Goal: Task Accomplishment & Management: Use online tool/utility

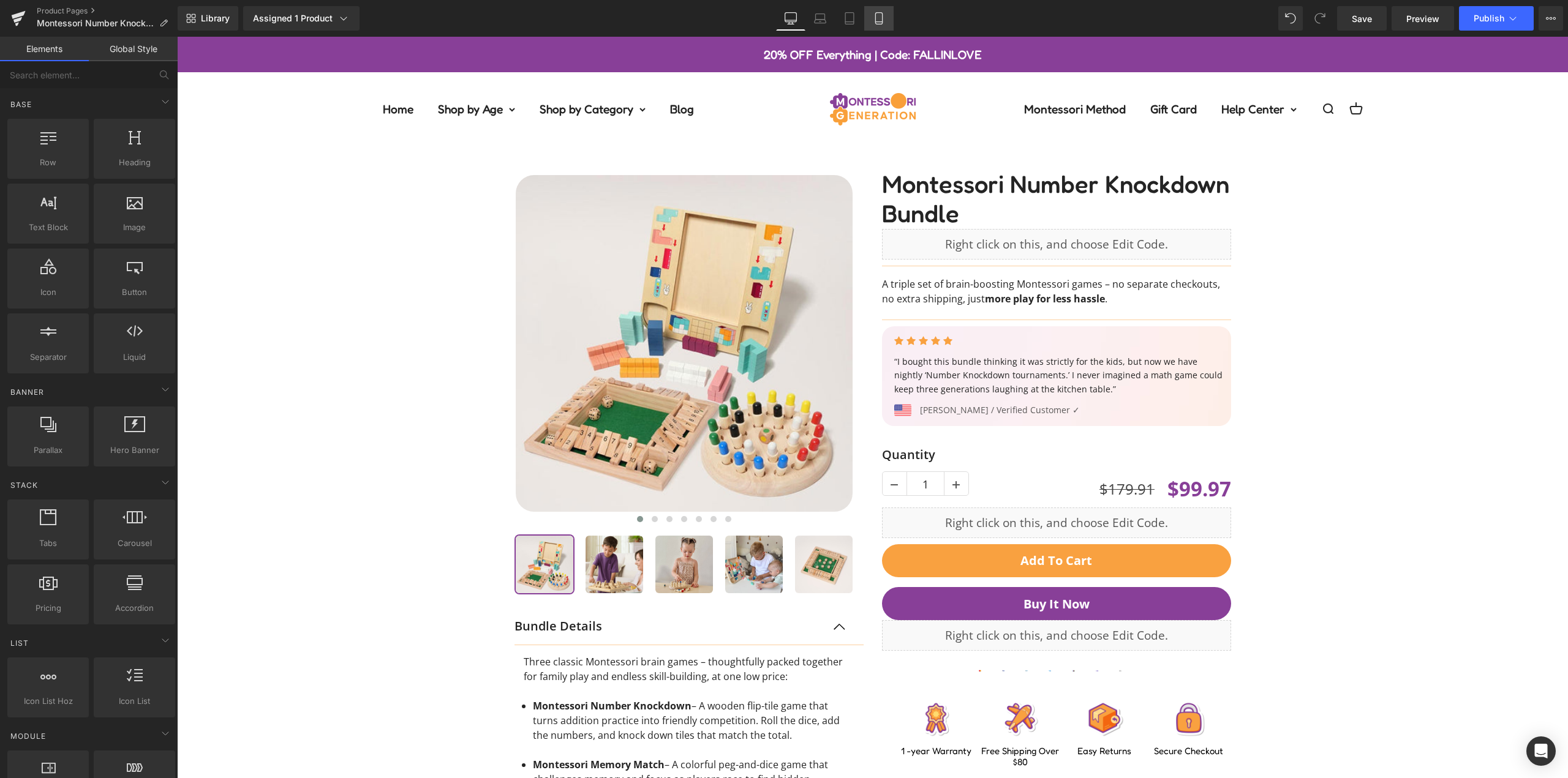
click at [887, 20] on link "Mobile" at bounding box center [878, 18] width 29 height 24
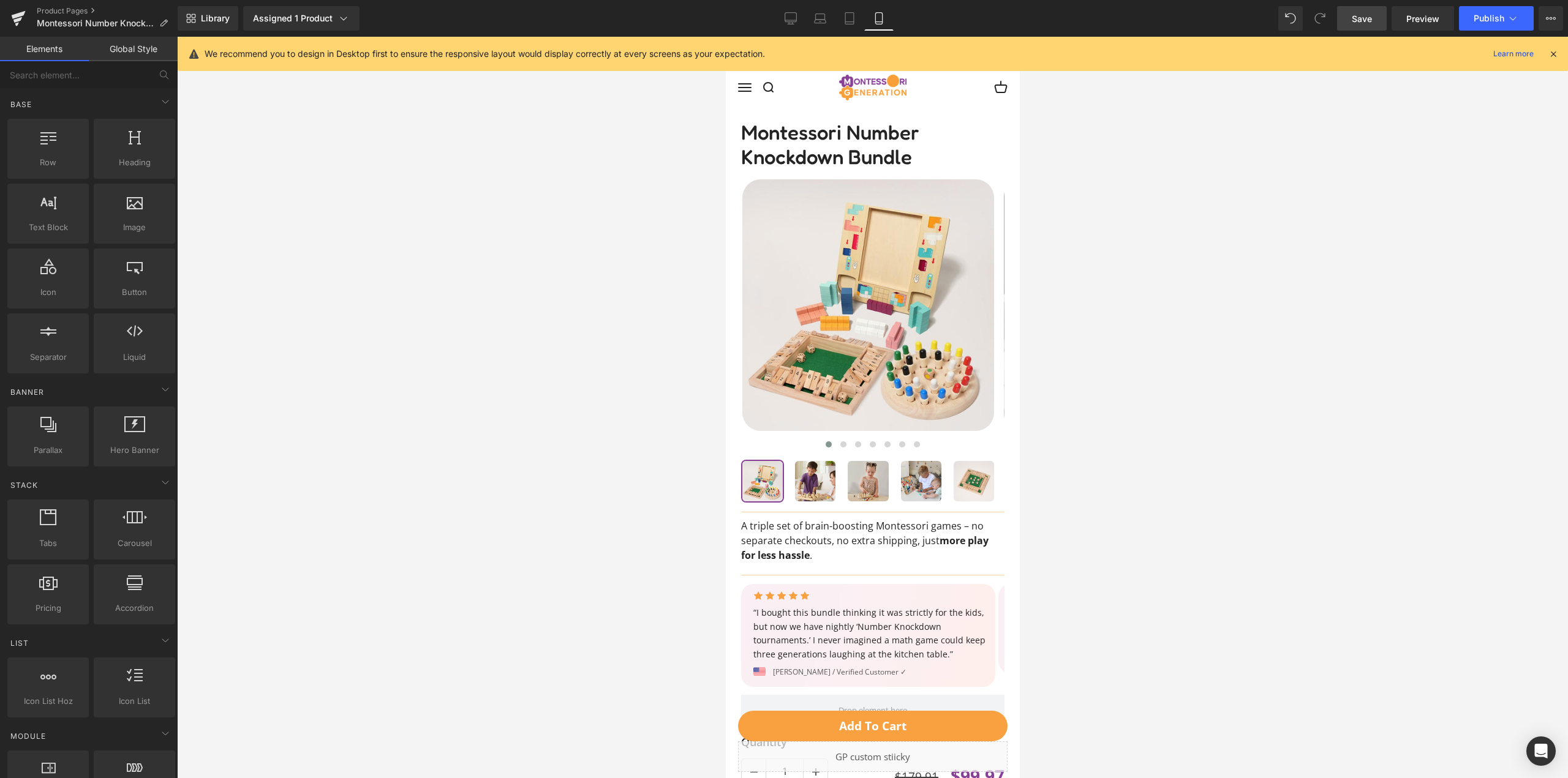
click at [1364, 17] on span "Save" at bounding box center [1362, 19] width 20 height 13
click at [1487, 19] on span "Publish" at bounding box center [1489, 19] width 30 height 10
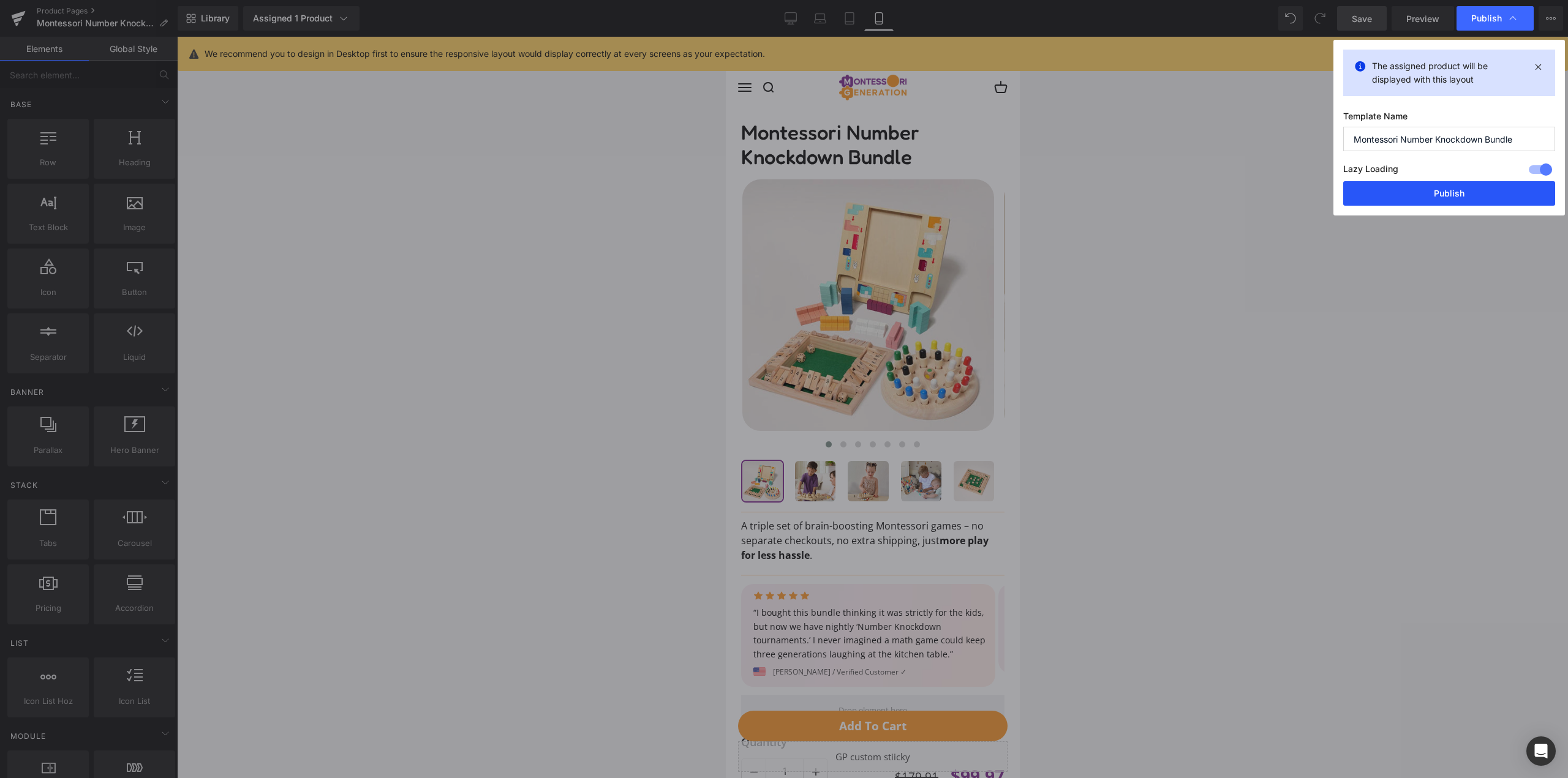
click at [1470, 188] on button "Publish" at bounding box center [1449, 193] width 212 height 24
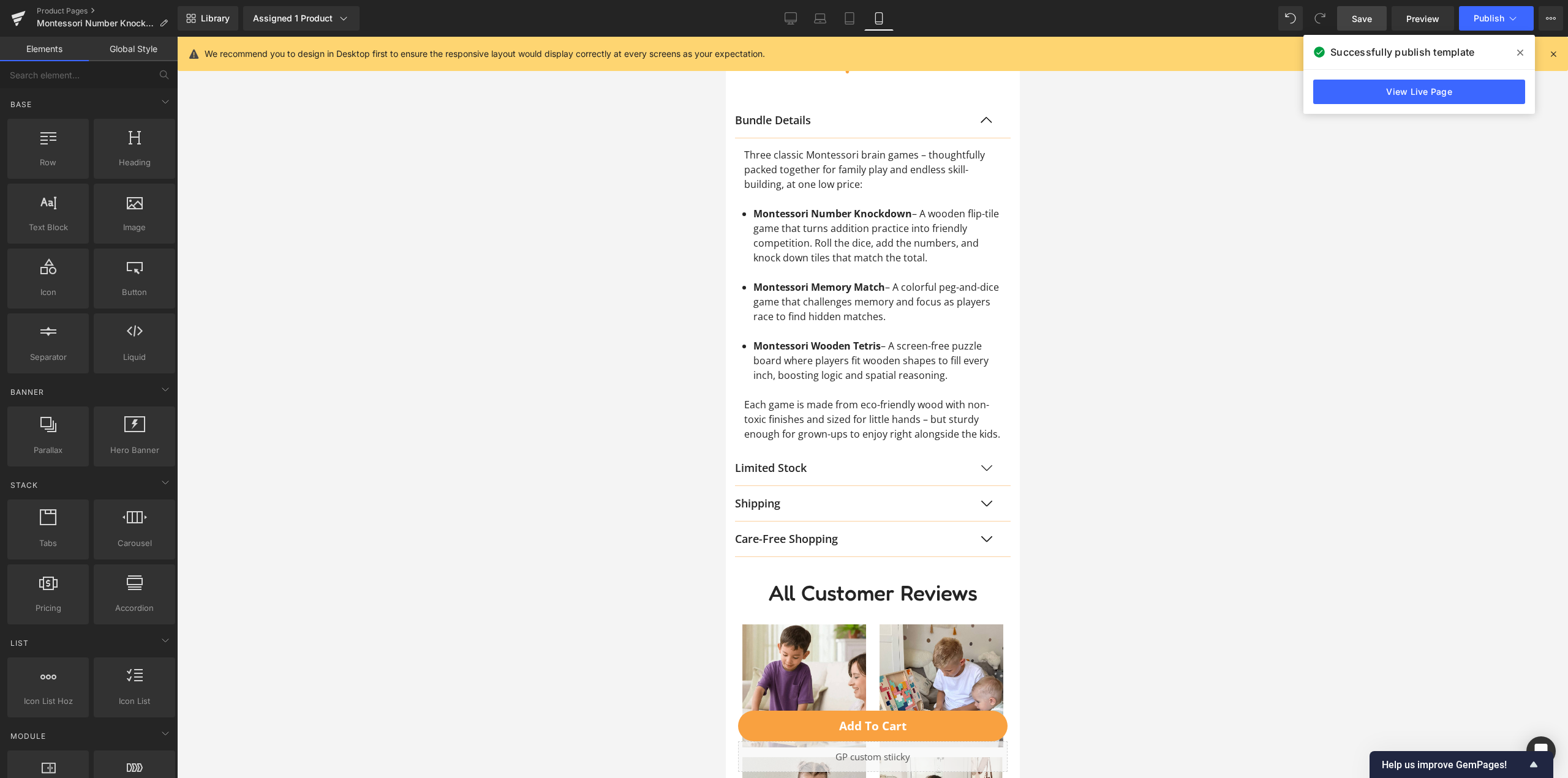
scroll to position [980, 0]
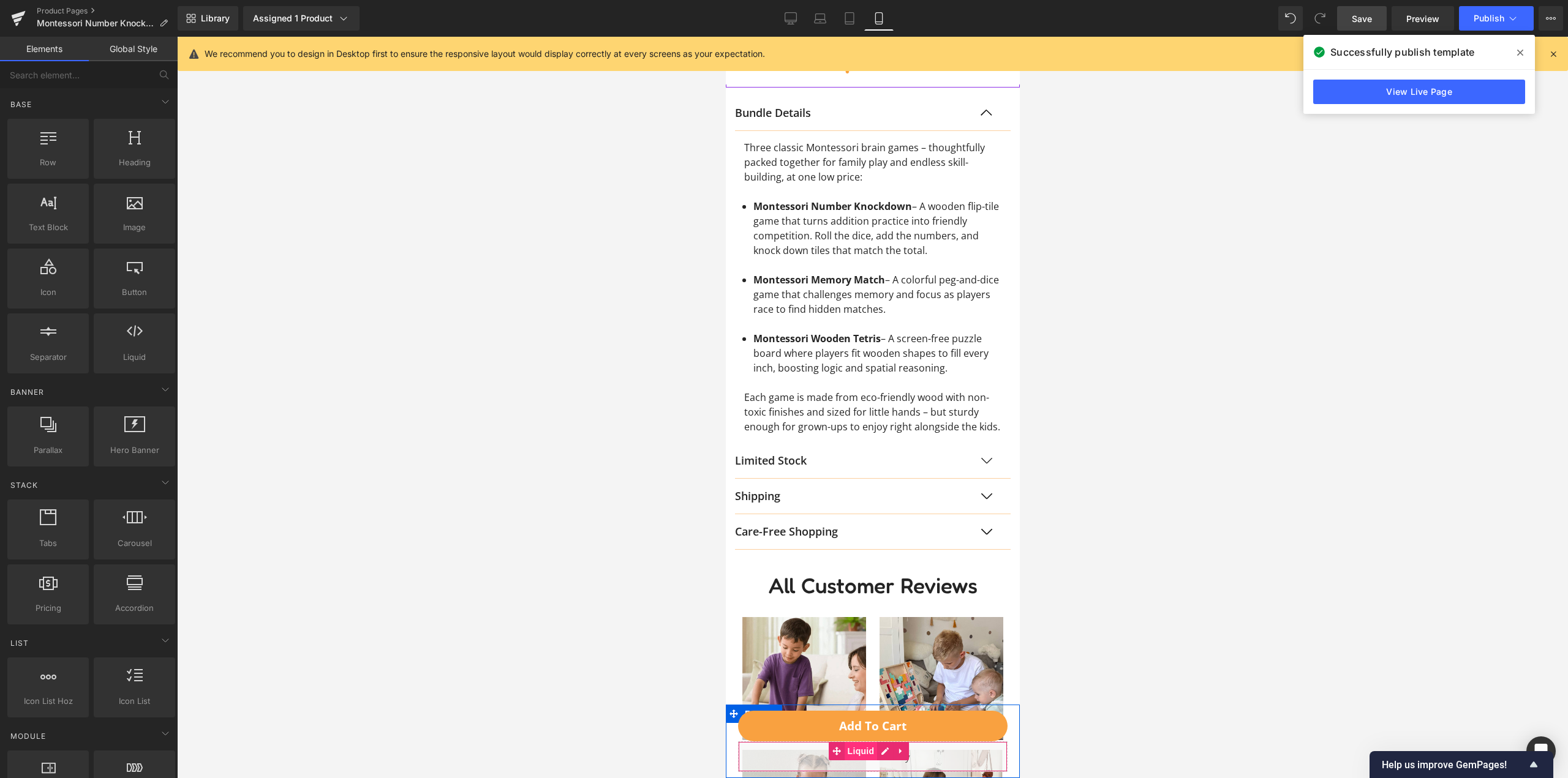
click at [866, 753] on span "Liquid" at bounding box center [860, 752] width 33 height 19
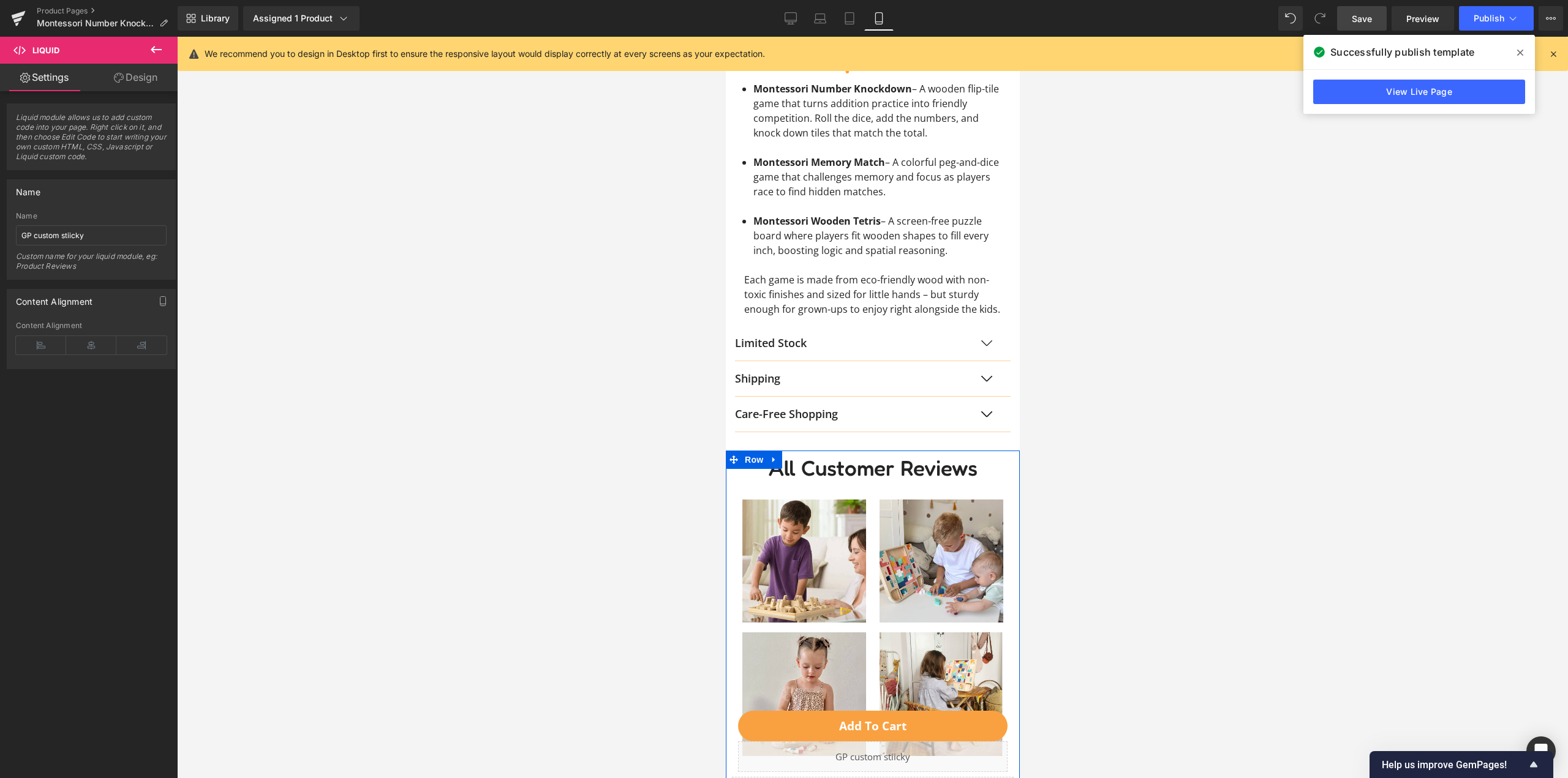
scroll to position [1163, 0]
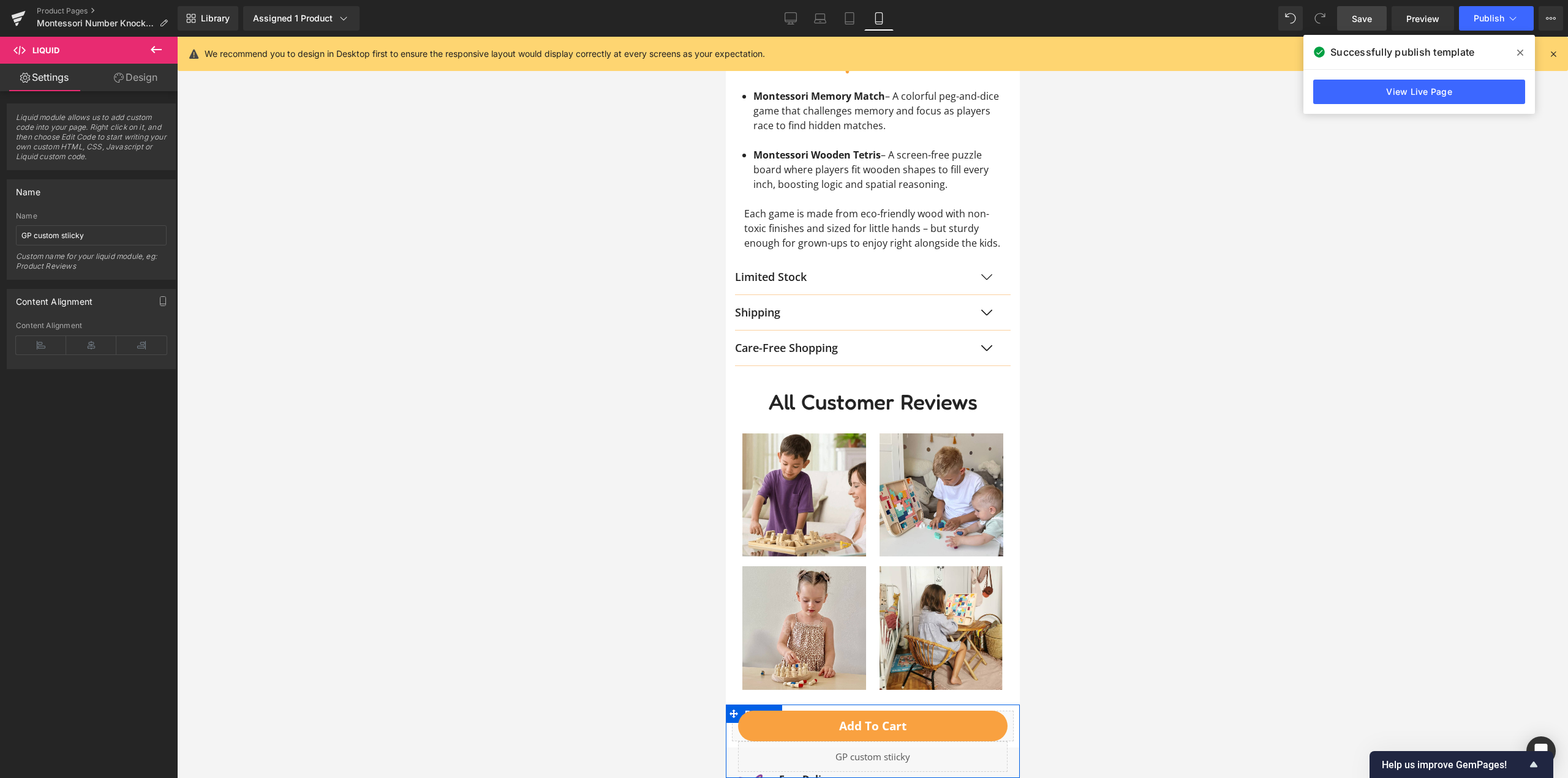
click at [734, 713] on div "Add To Cart (P) Cart Button Liquid" at bounding box center [872, 741] width 294 height 61
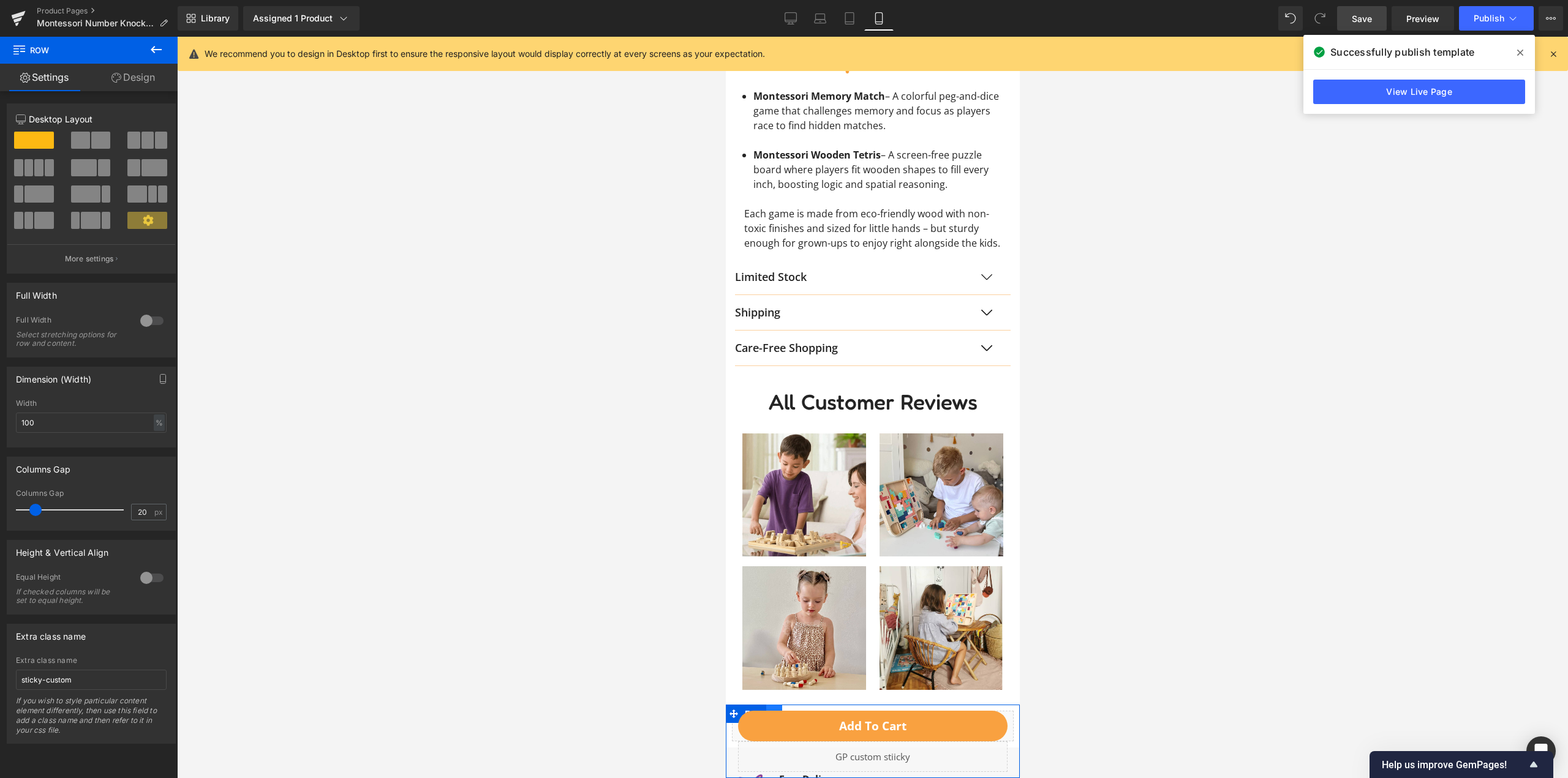
click at [771, 708] on link at bounding box center [773, 714] width 16 height 19
click at [803, 712] on button "Add To Cart" at bounding box center [872, 726] width 269 height 30
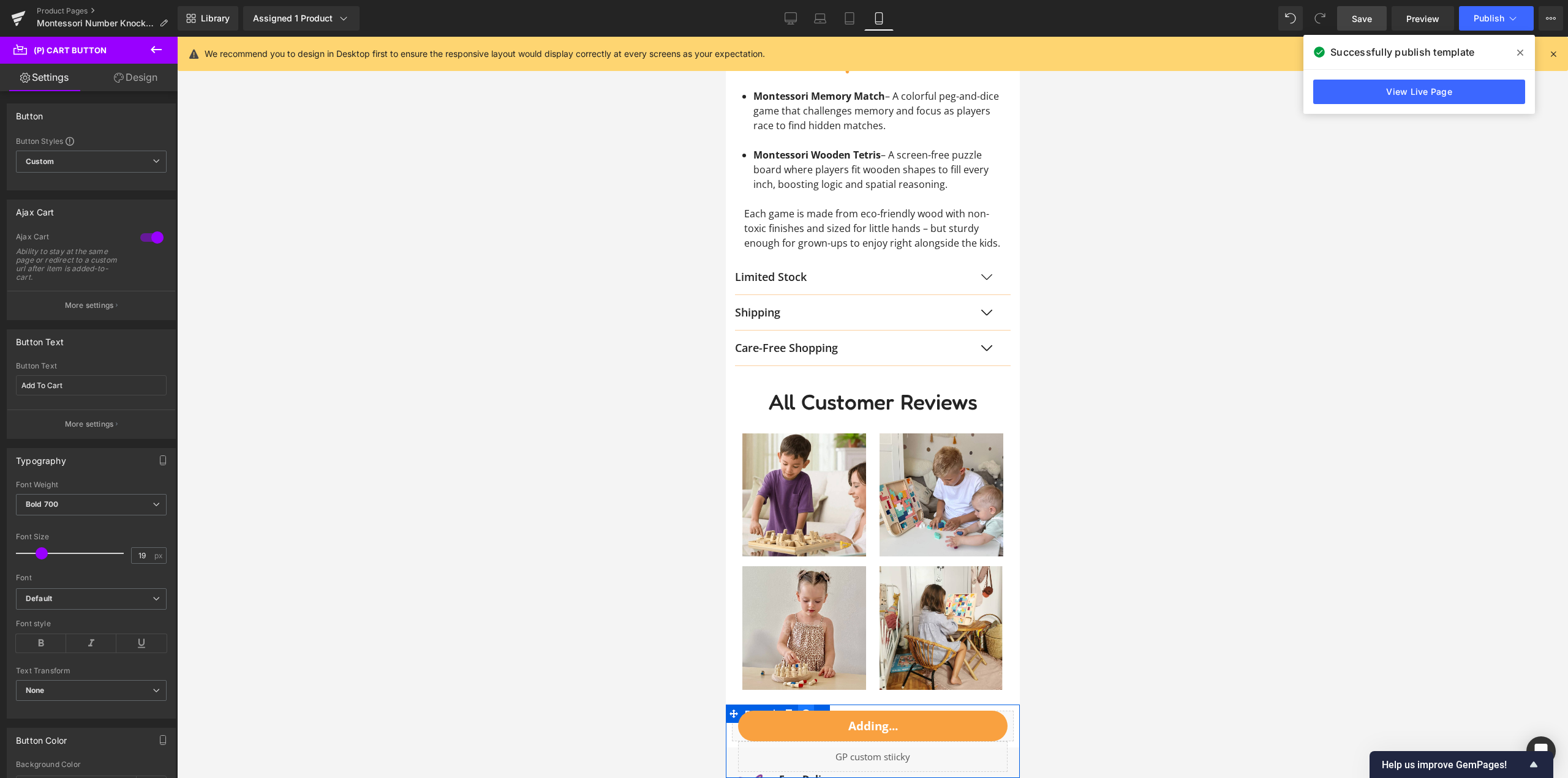
click at [806, 709] on icon at bounding box center [805, 713] width 8 height 9
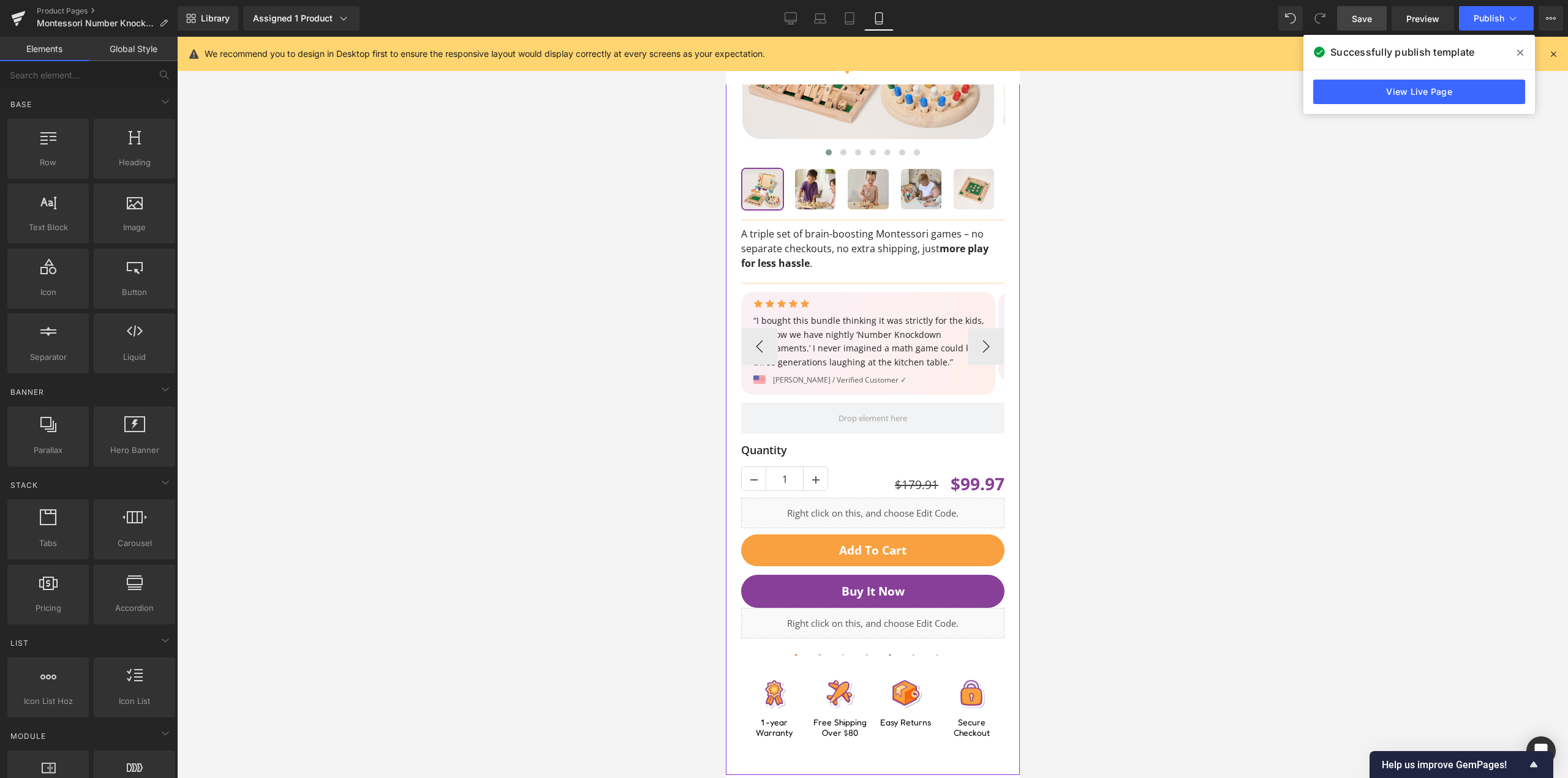
scroll to position [123, 0]
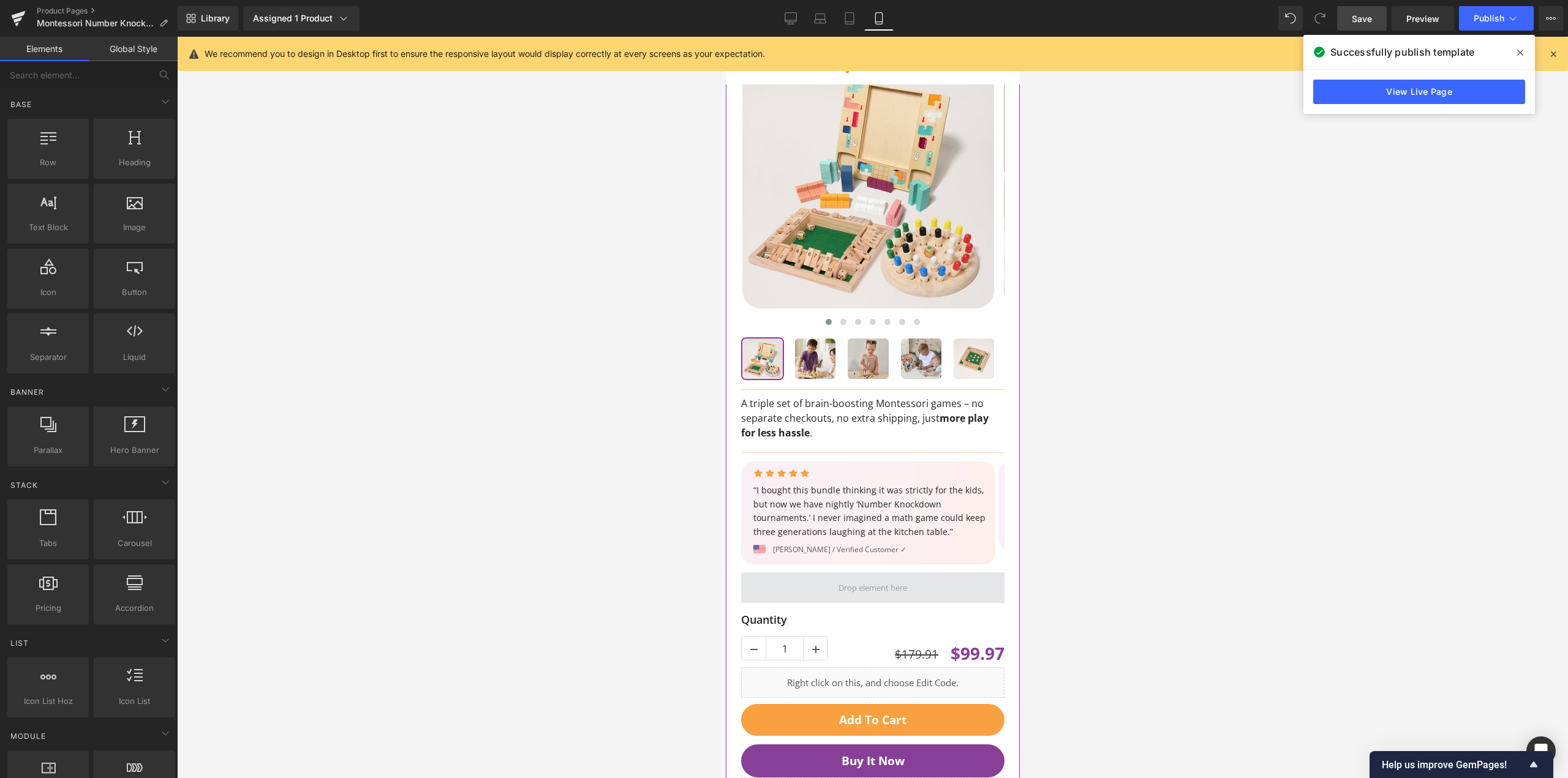
click at [824, 595] on span at bounding box center [871, 588] width 263 height 30
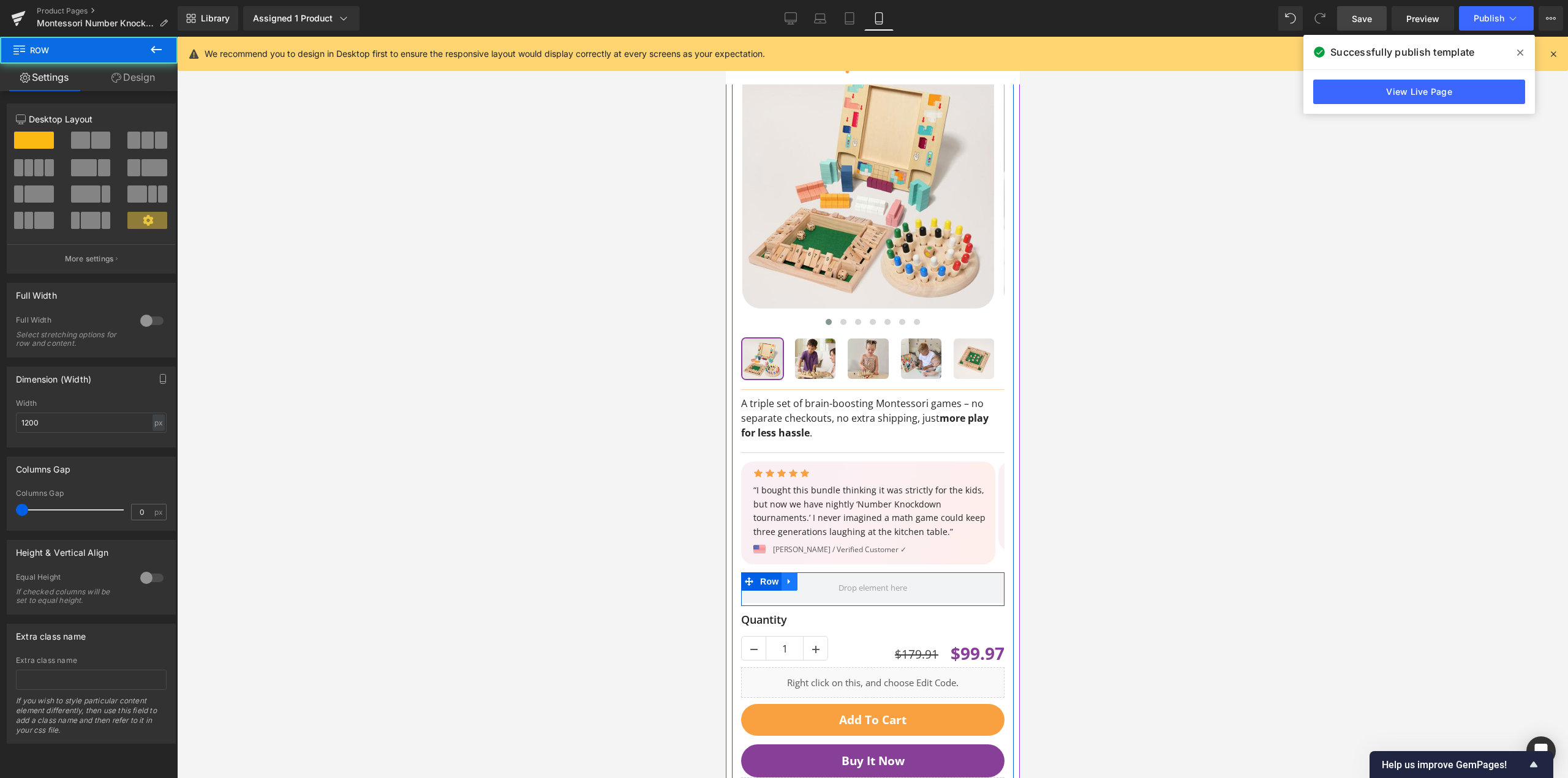
click at [790, 584] on icon at bounding box center [789, 582] width 8 height 9
click at [821, 582] on icon at bounding box center [821, 582] width 8 height 8
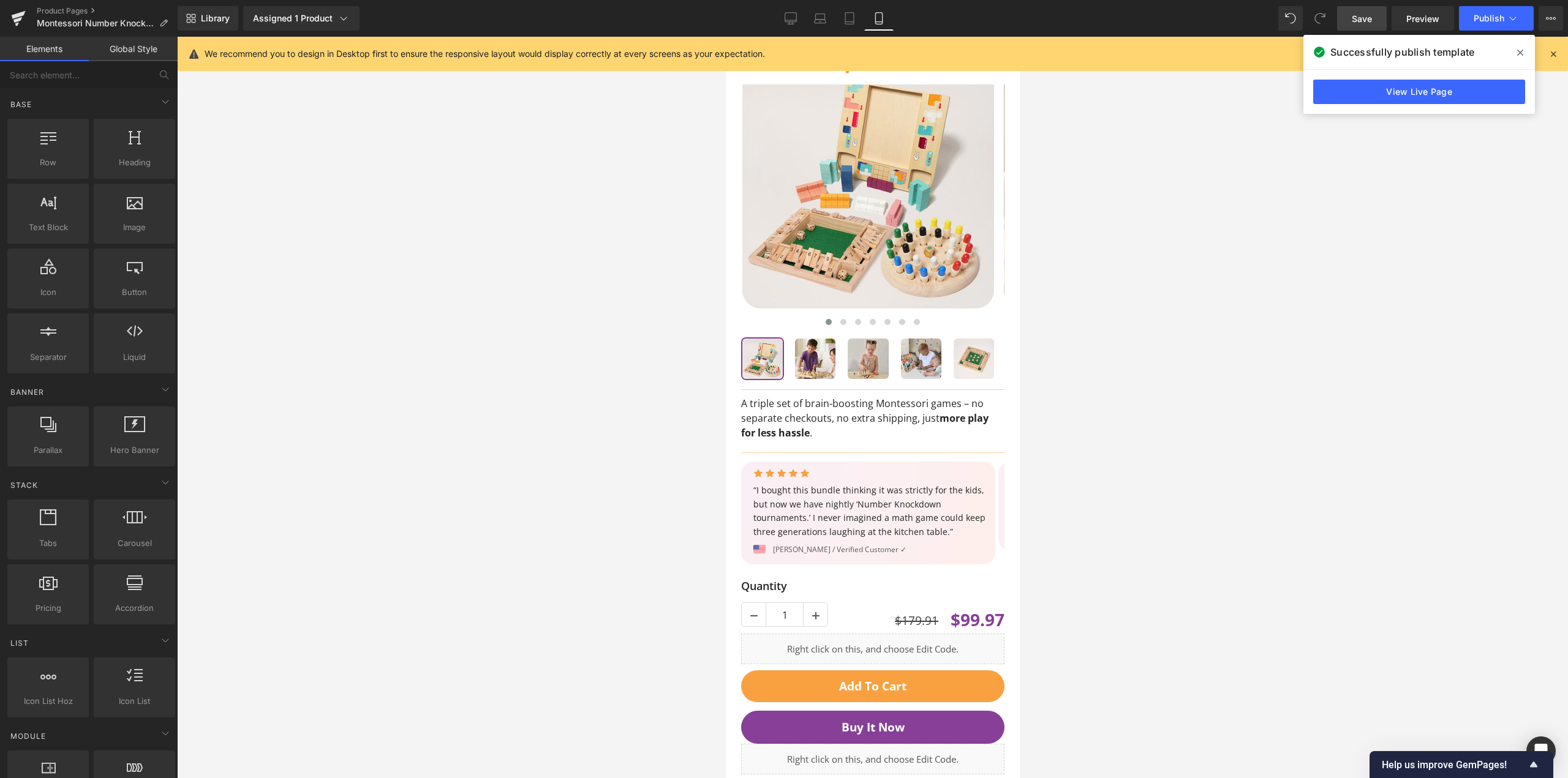
click at [1378, 12] on link "Save" at bounding box center [1362, 18] width 50 height 24
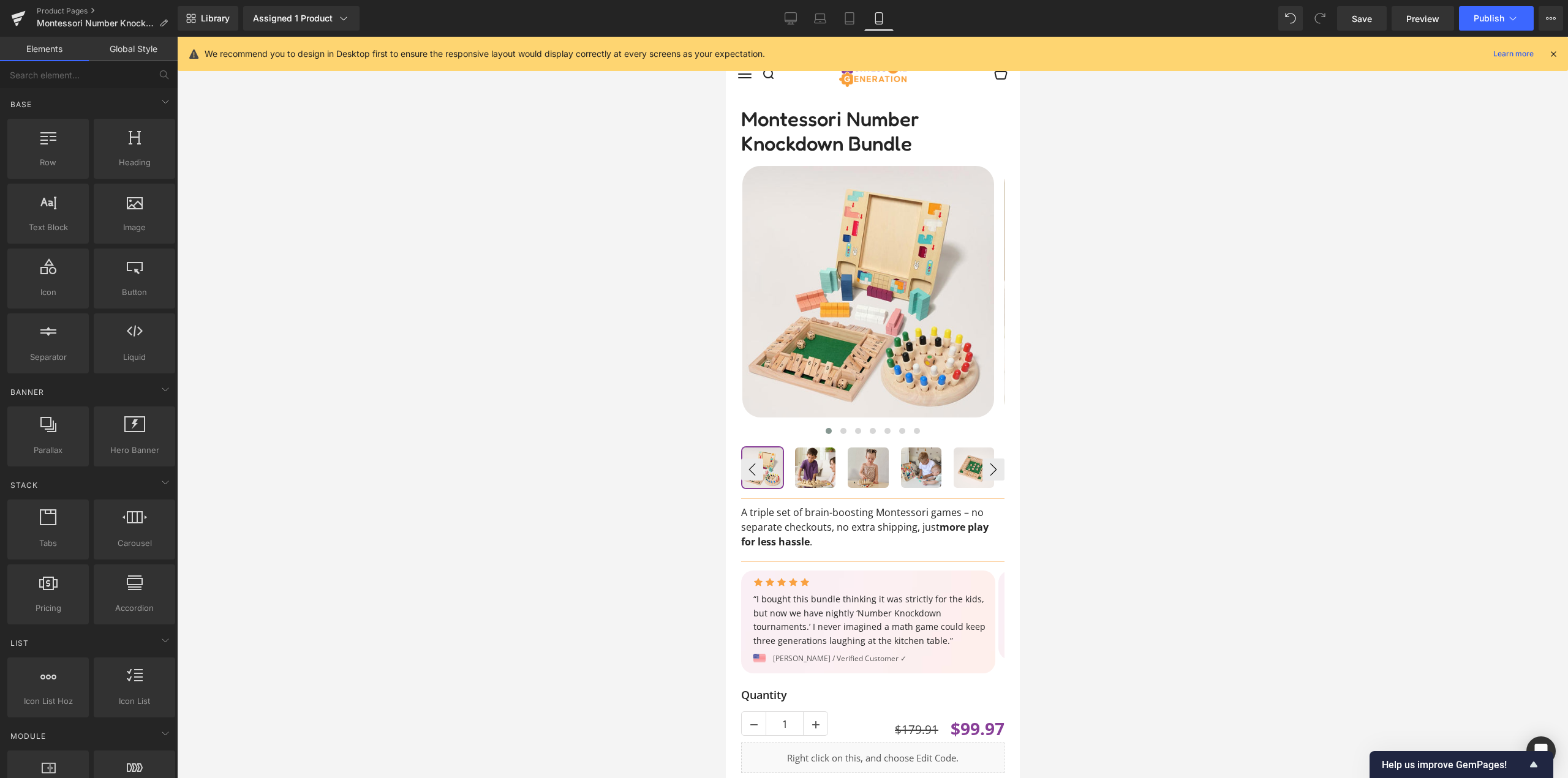
scroll to position [0, 0]
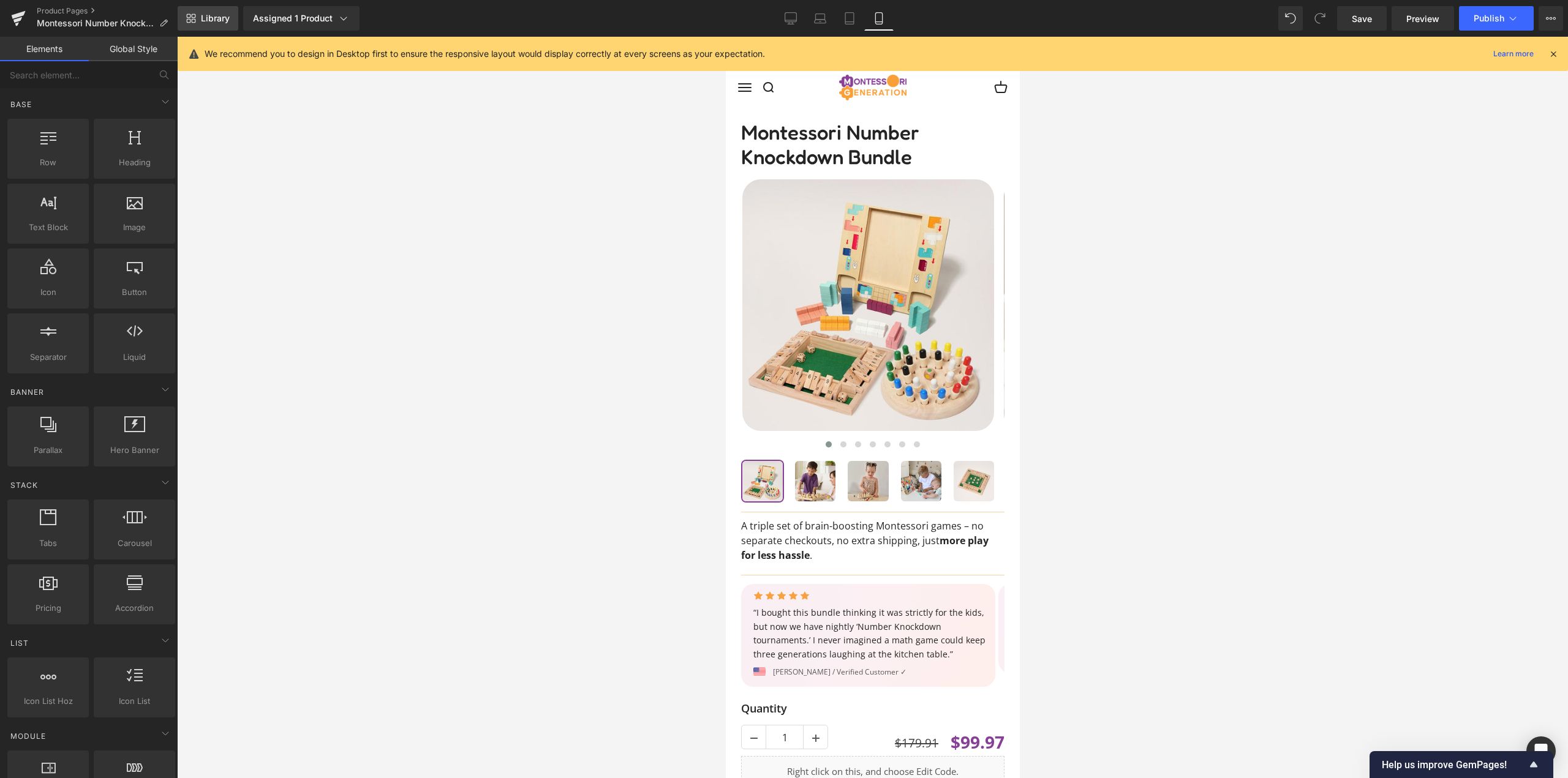
click at [207, 18] on span "Library" at bounding box center [215, 18] width 29 height 11
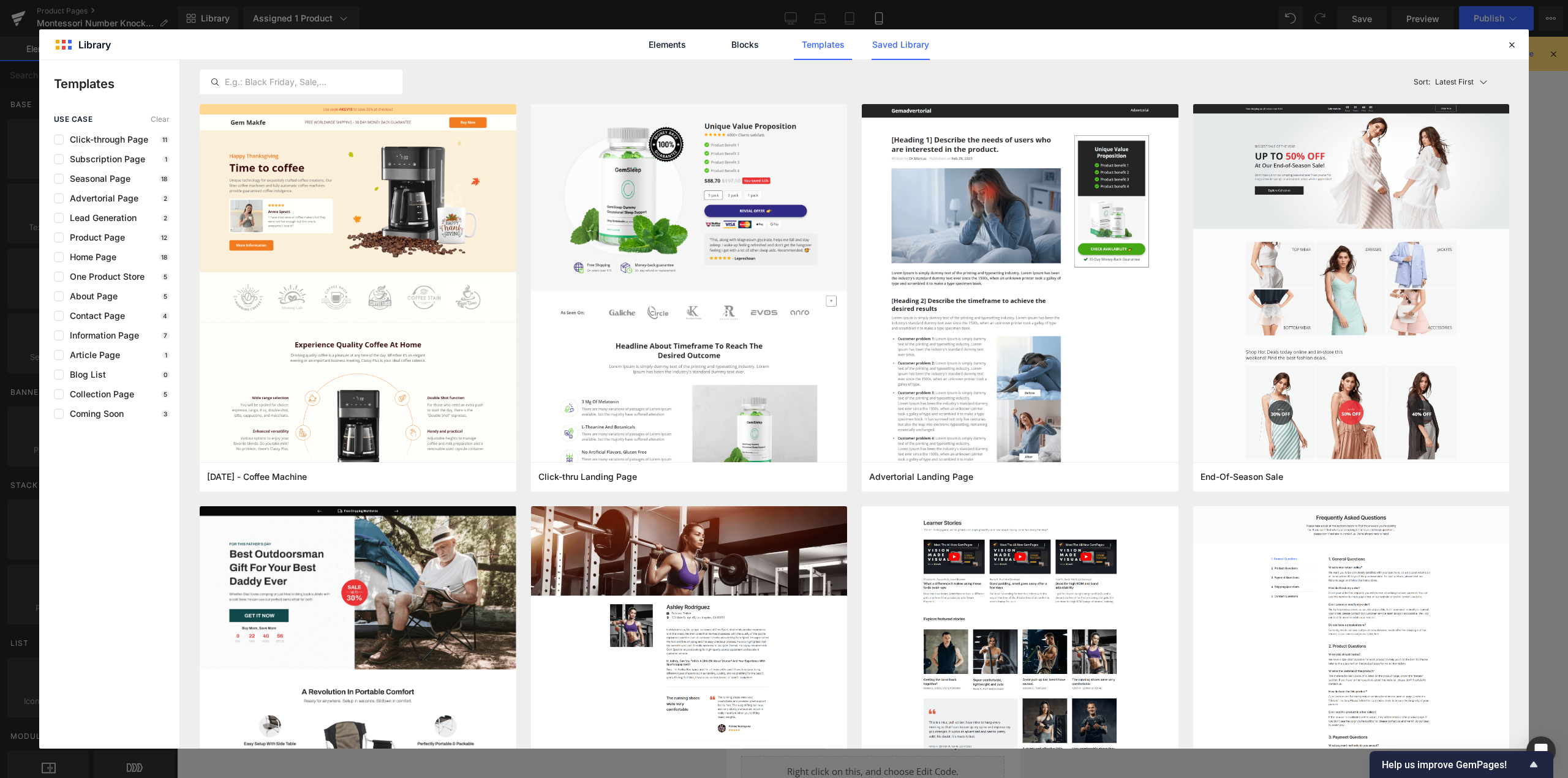
click at [908, 47] on link "Saved Library" at bounding box center [900, 45] width 58 height 30
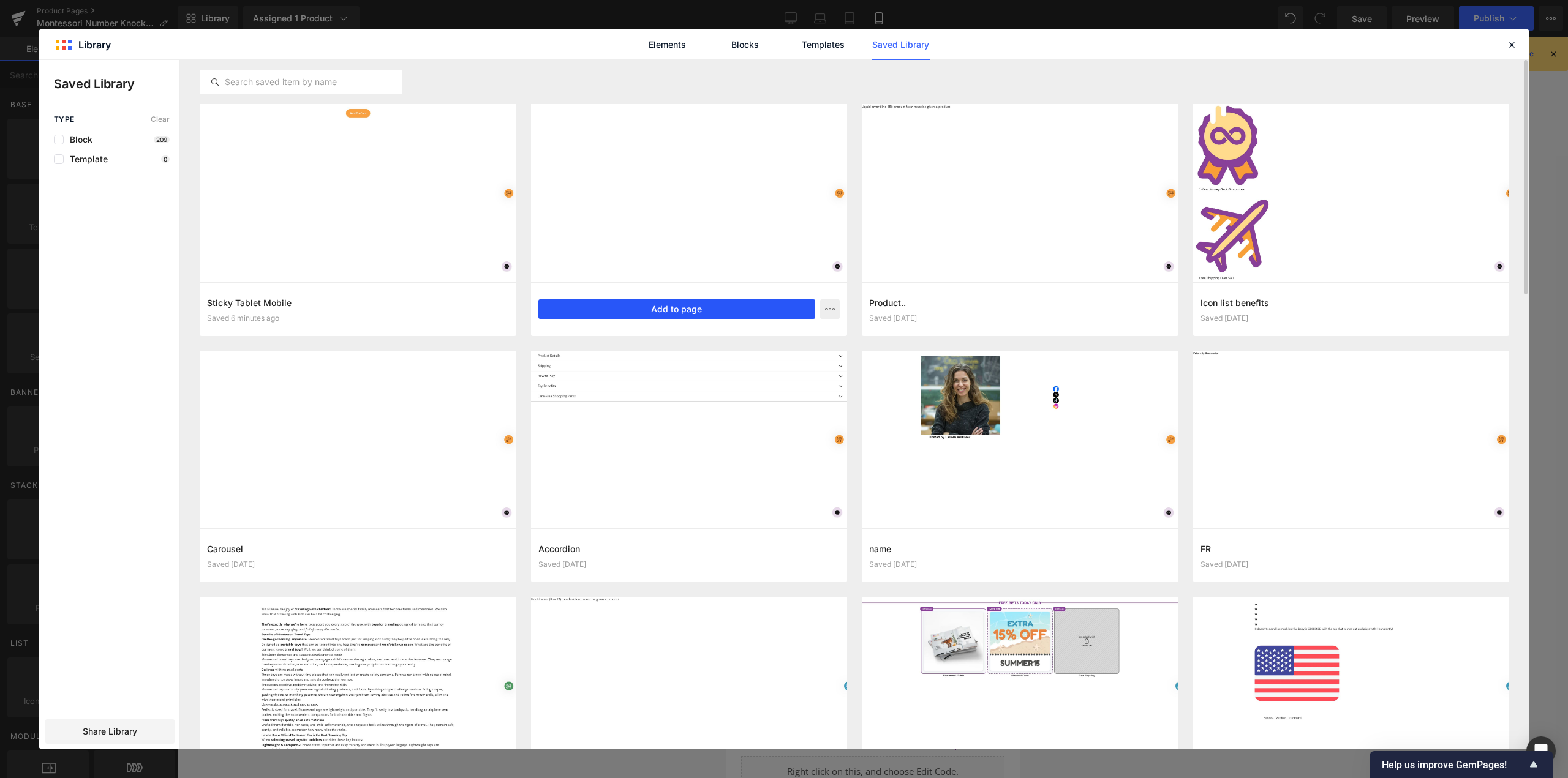
click at [675, 305] on button "Add to page" at bounding box center [677, 309] width 278 height 19
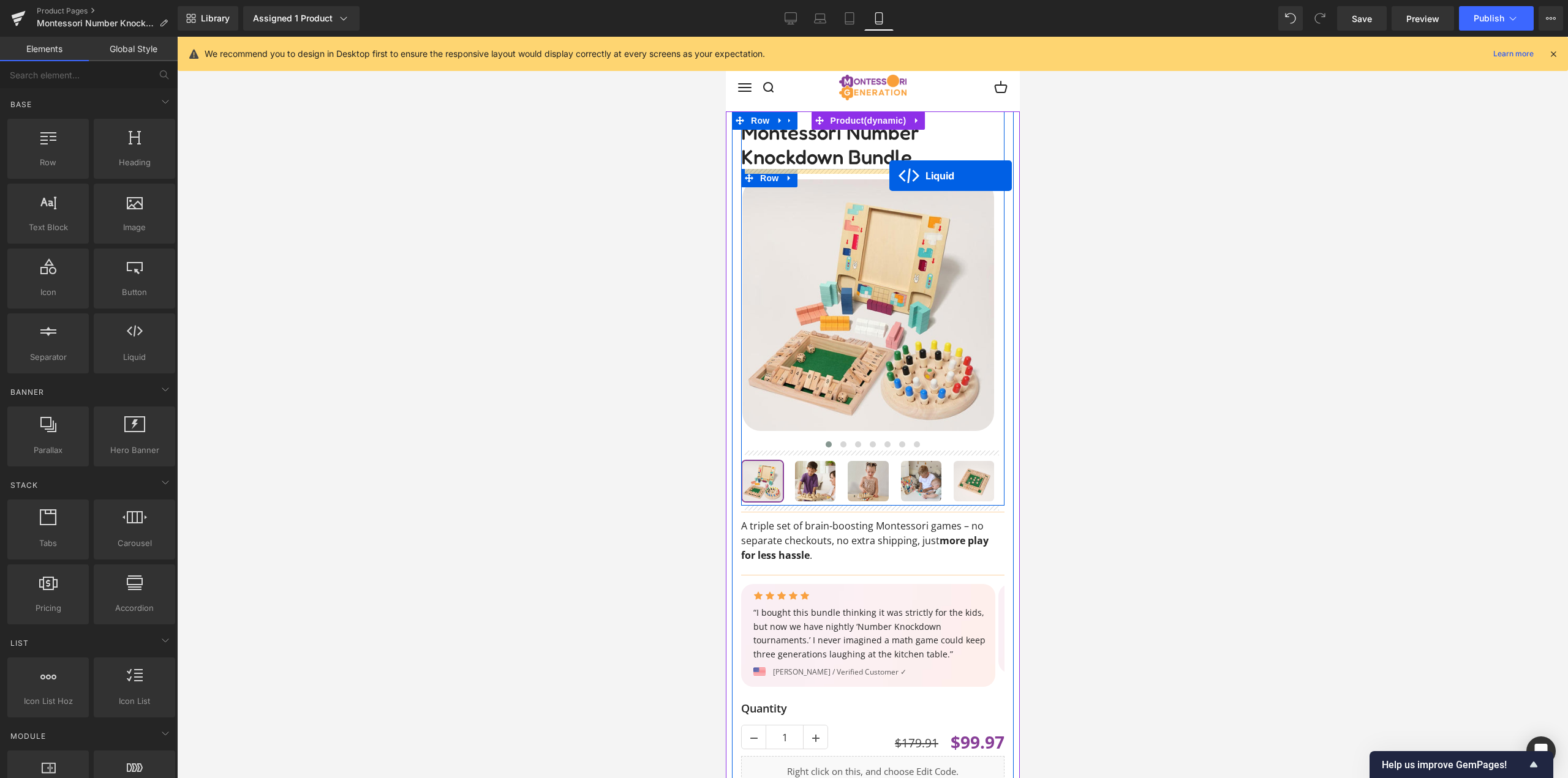
drag, startPoint x: 927, startPoint y: 317, endPoint x: 889, endPoint y: 176, distance: 146.0
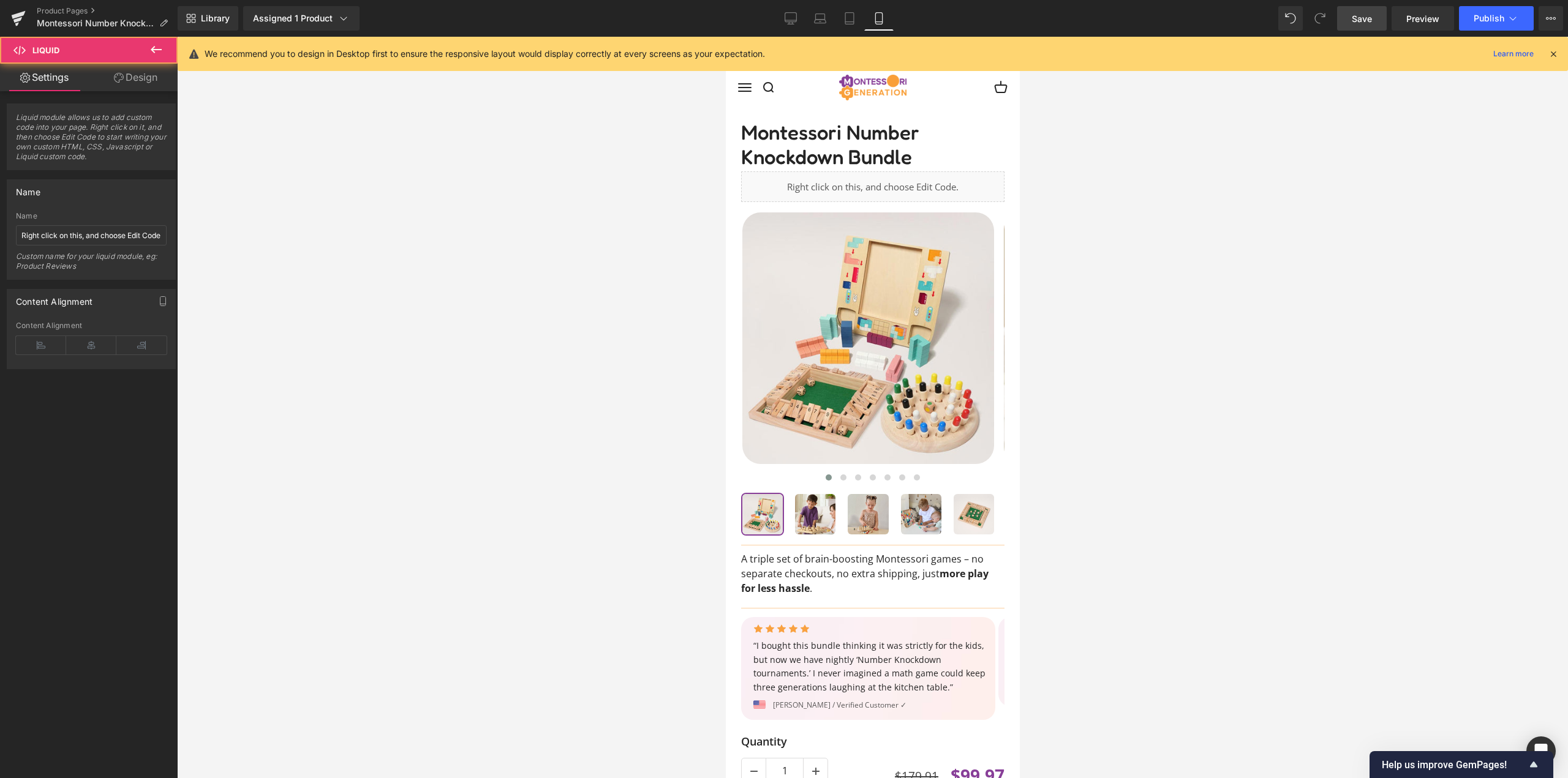
click at [1366, 14] on span "Save" at bounding box center [1362, 19] width 20 height 13
click at [1495, 16] on span "Publish" at bounding box center [1489, 19] width 30 height 10
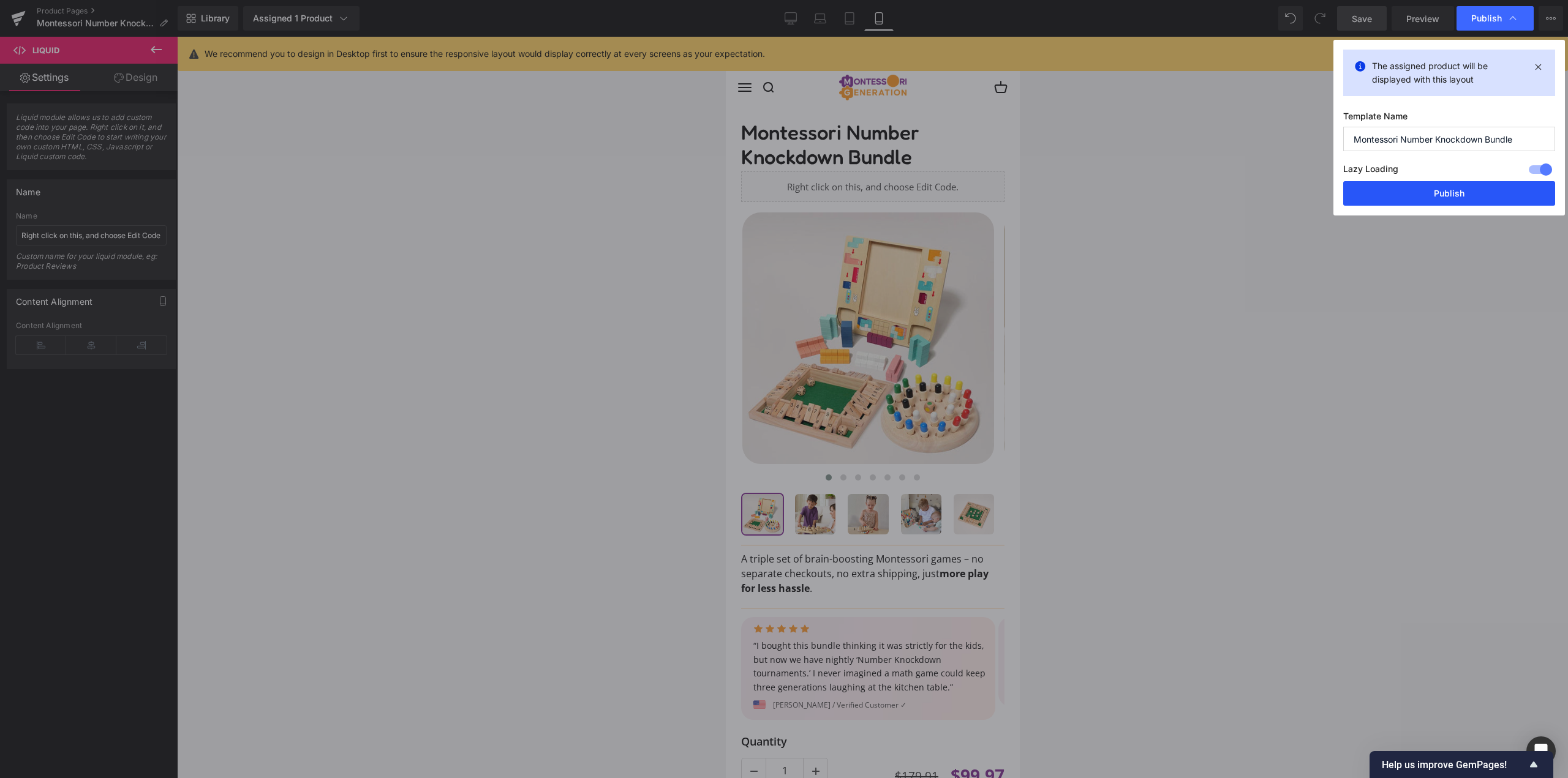
click at [1455, 188] on button "Publish" at bounding box center [1449, 193] width 212 height 24
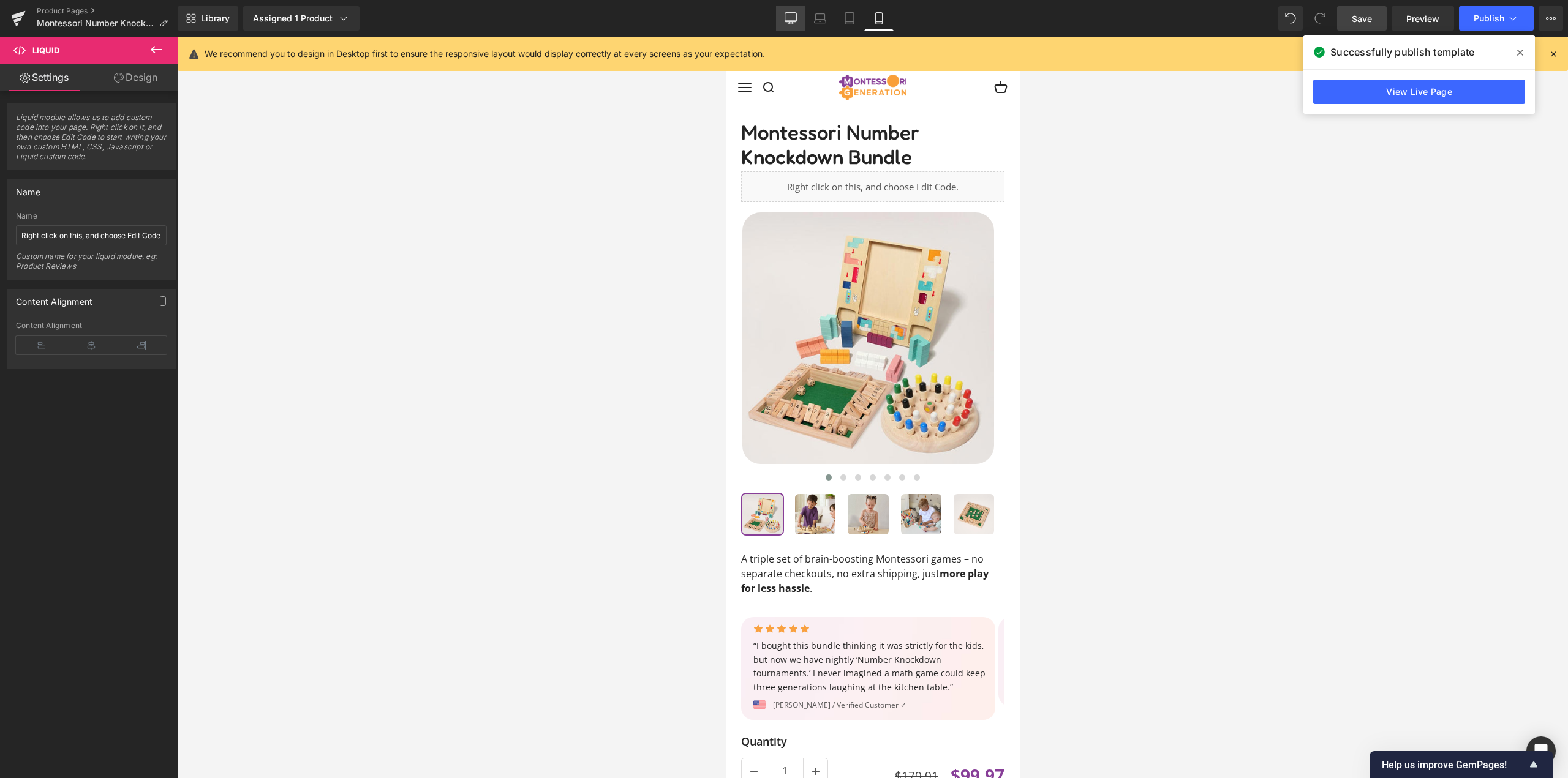
click at [792, 14] on icon at bounding box center [791, 19] width 13 height 13
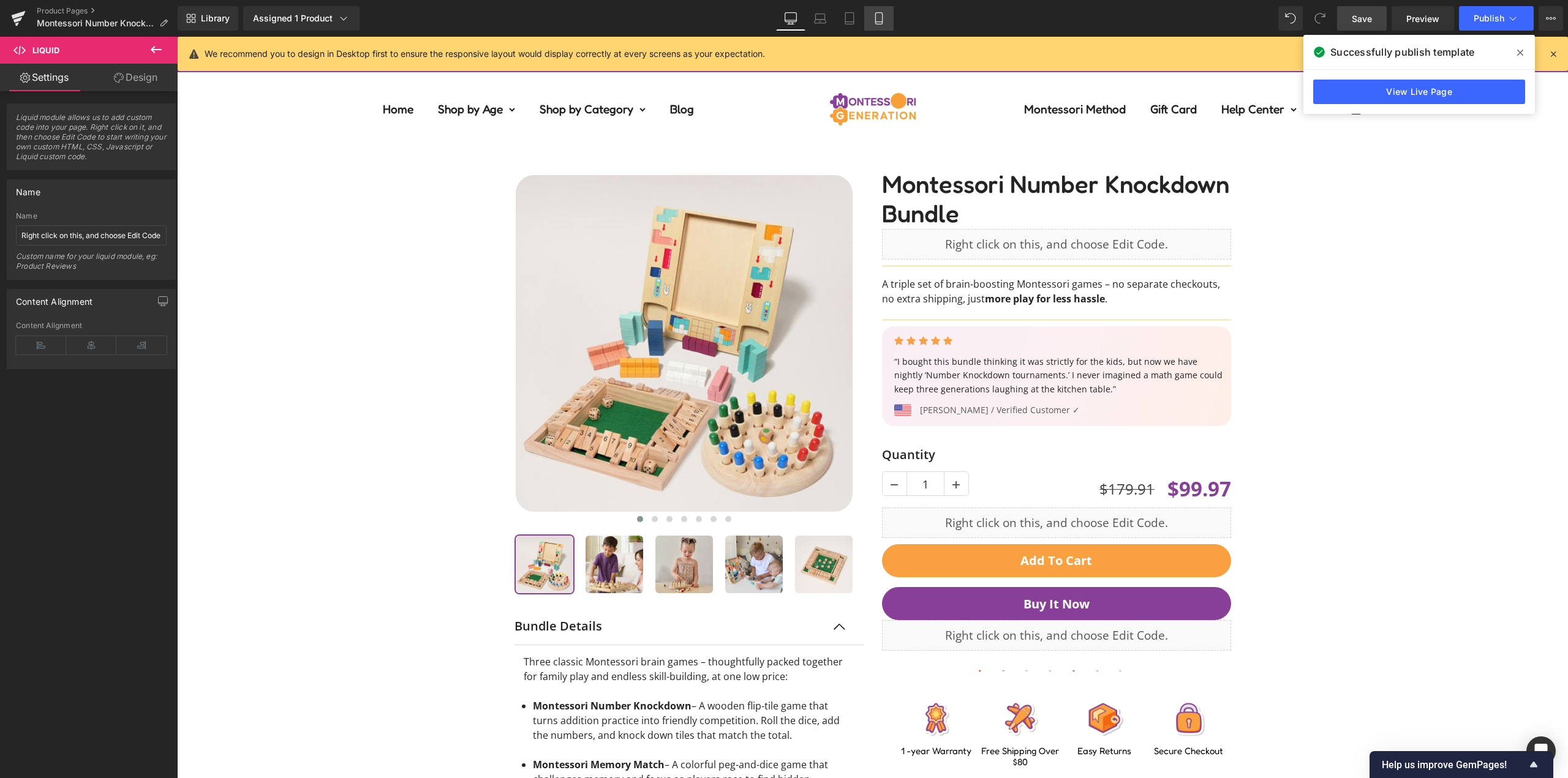
click at [888, 24] on link "Mobile" at bounding box center [878, 18] width 29 height 24
